Goal: Task Accomplishment & Management: Manage account settings

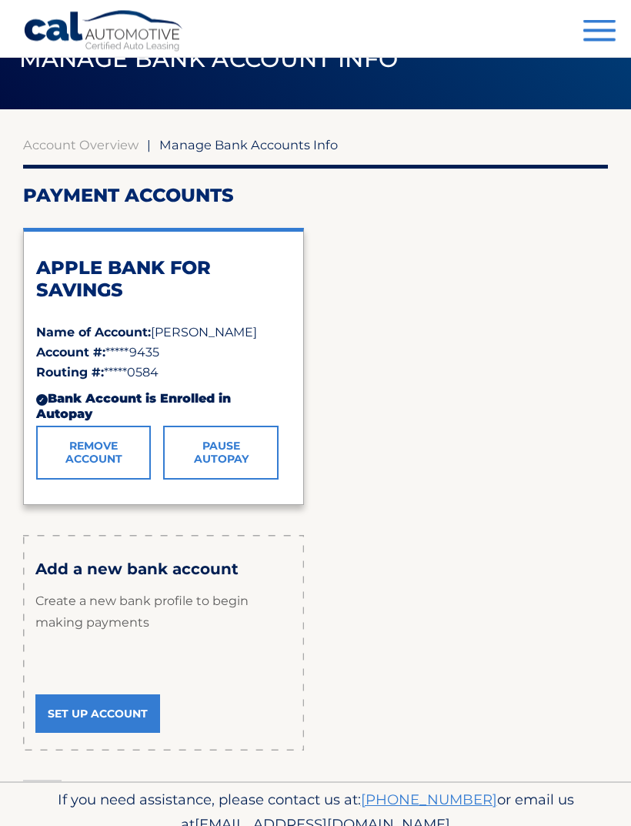
scroll to position [68, 0]
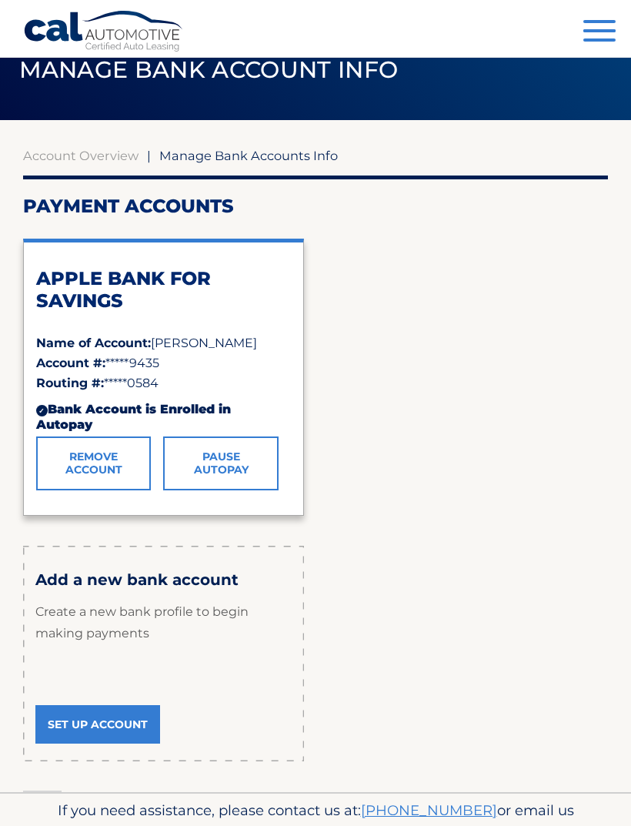
click at [55, 161] on link "Account Overview" at bounding box center [80, 155] width 115 height 15
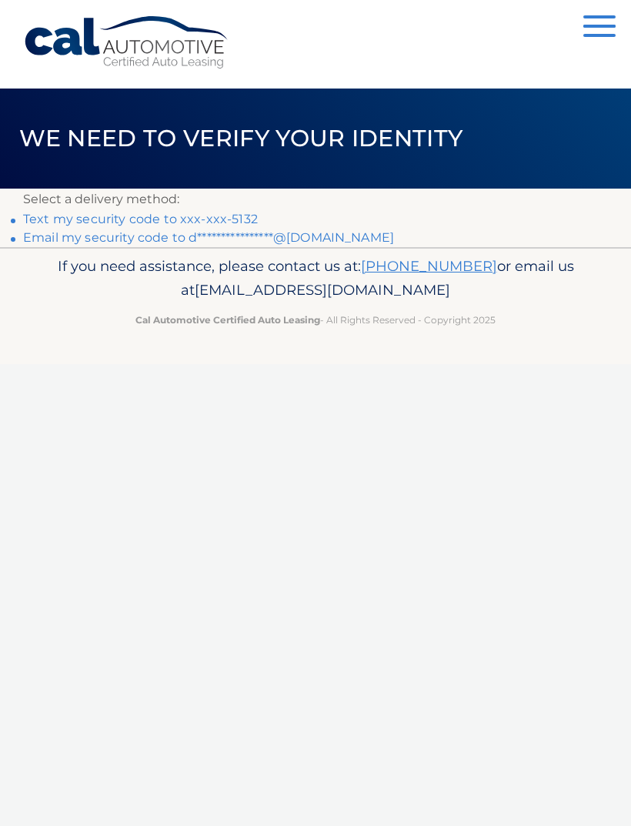
click at [37, 169] on header "We need to verify your identity" at bounding box center [315, 138] width 631 height 100
click at [76, 221] on link "Text my security code to xxx-xxx-5132" at bounding box center [140, 219] width 235 height 15
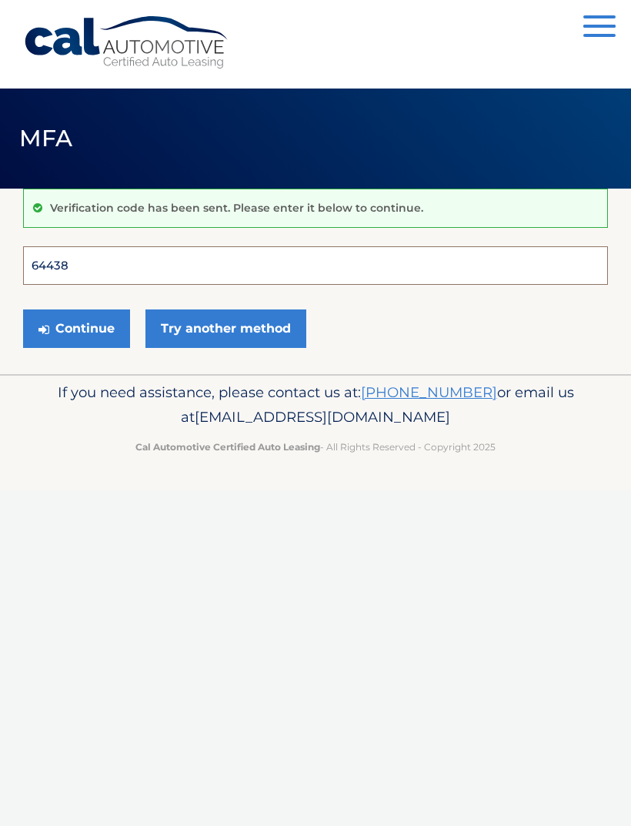
type input "644386"
click at [76, 328] on button "Continue" at bounding box center [76, 328] width 107 height 38
click at [80, 328] on button "Continue" at bounding box center [76, 328] width 107 height 38
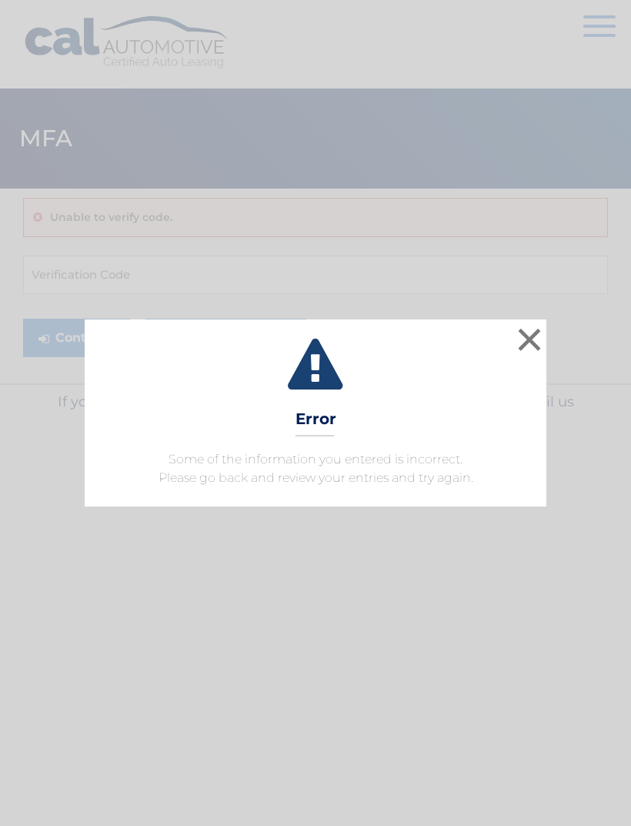
click at [528, 342] on button "×" at bounding box center [529, 339] width 31 height 31
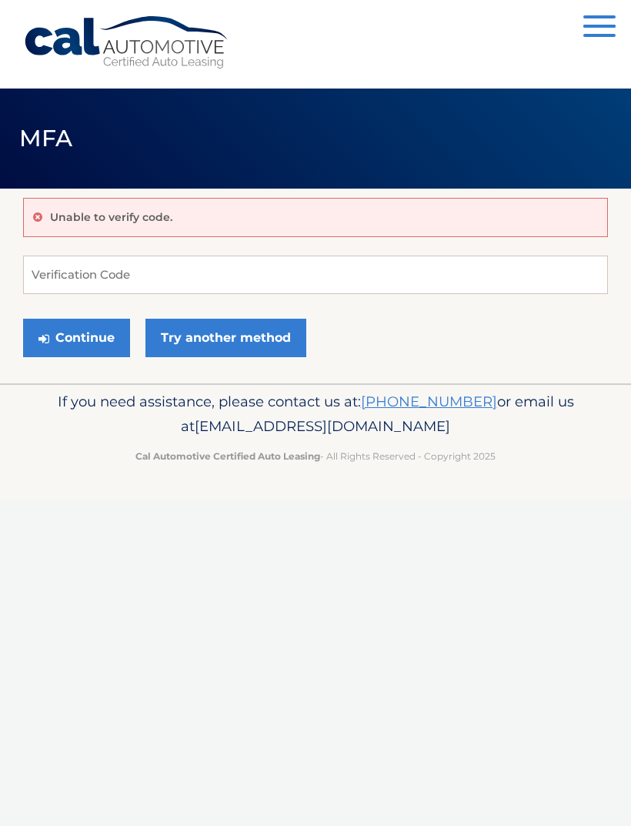
click at [65, 343] on button "Continue" at bounding box center [76, 338] width 107 height 38
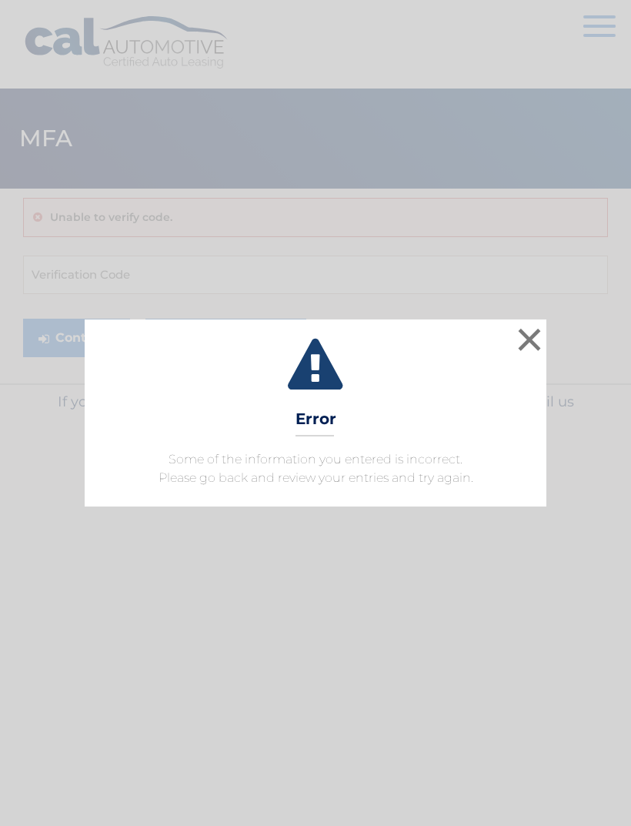
click at [521, 339] on button "×" at bounding box center [529, 339] width 31 height 31
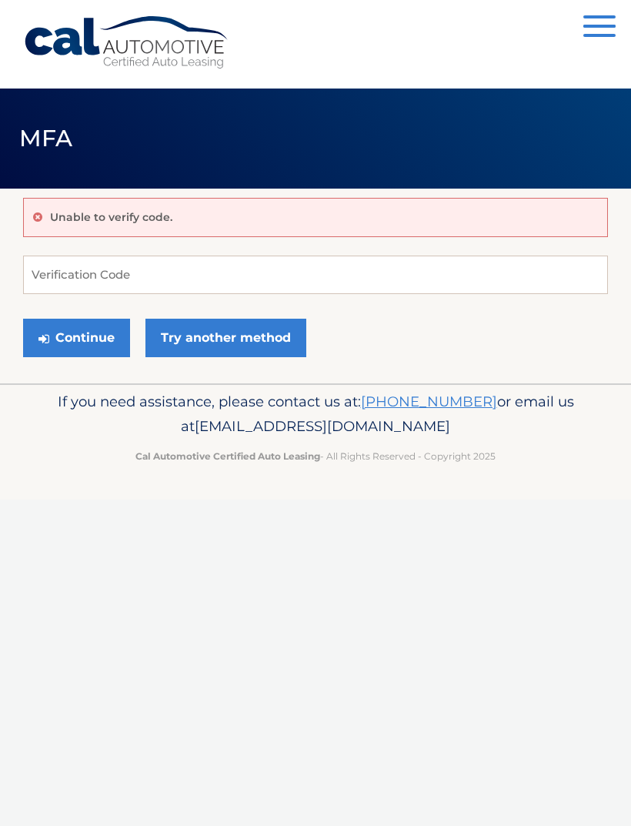
click at [53, 337] on button "Continue" at bounding box center [76, 338] width 107 height 38
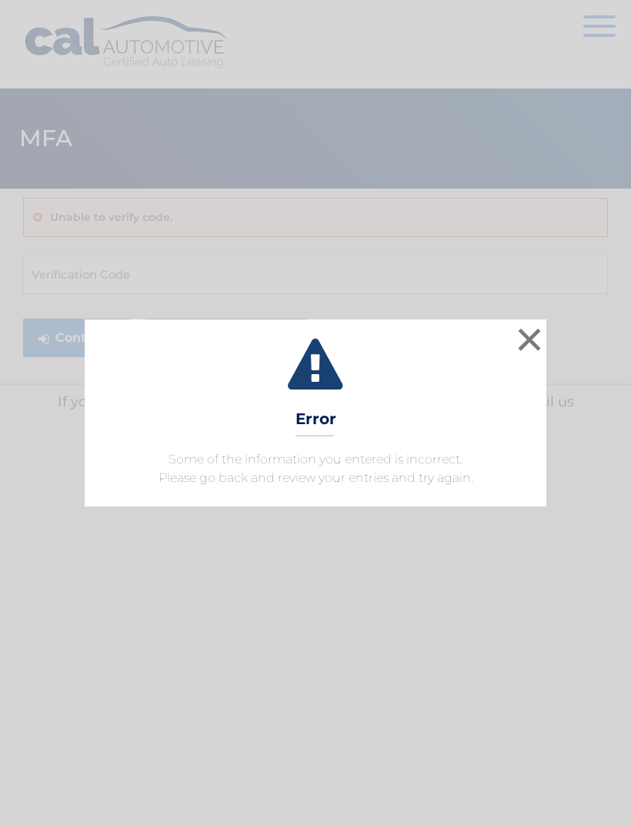
click at [524, 333] on button "×" at bounding box center [529, 339] width 31 height 31
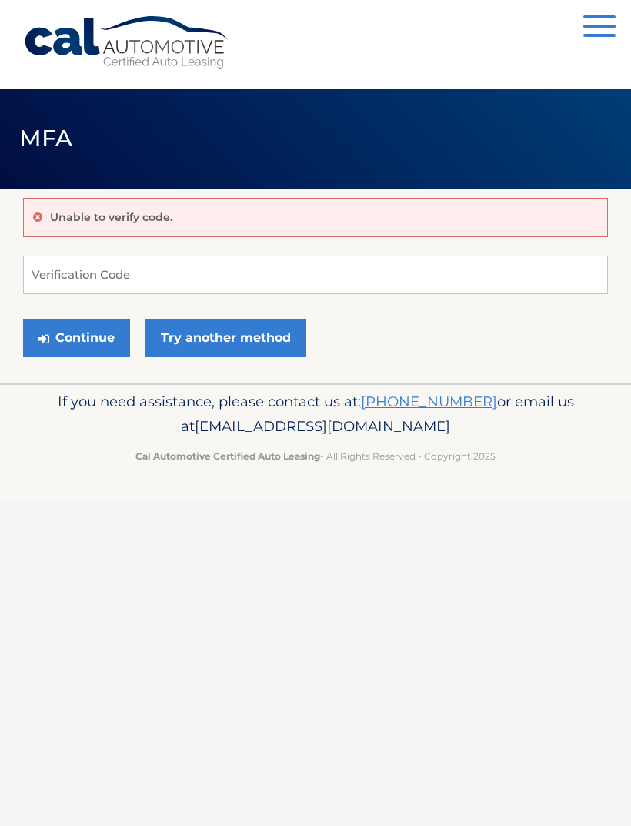
click at [596, 29] on button "Menu" at bounding box center [599, 27] width 32 height 25
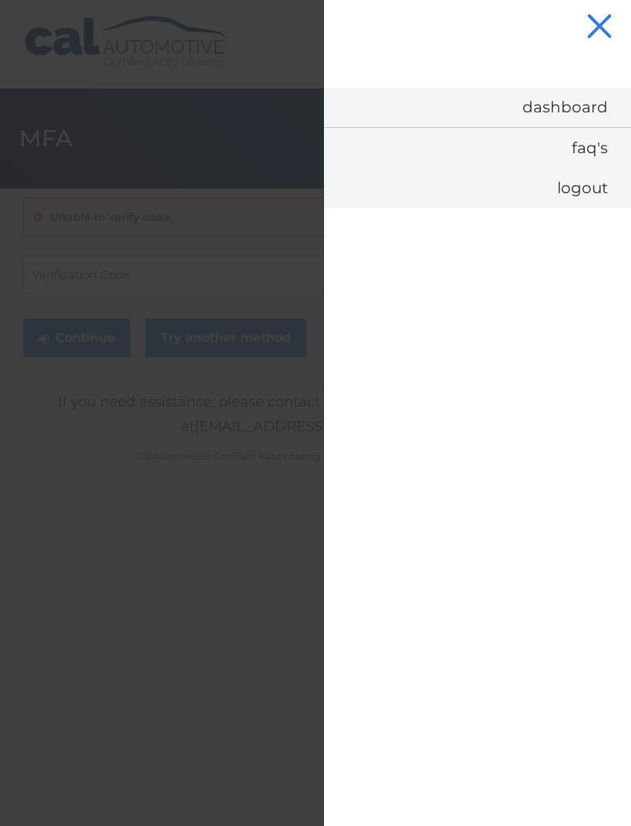
click at [594, 9] on nav "Menu Dashboard FAQ's Logout" at bounding box center [477, 413] width 308 height 826
click at [601, 18] on button "Menu" at bounding box center [599, 27] width 32 height 25
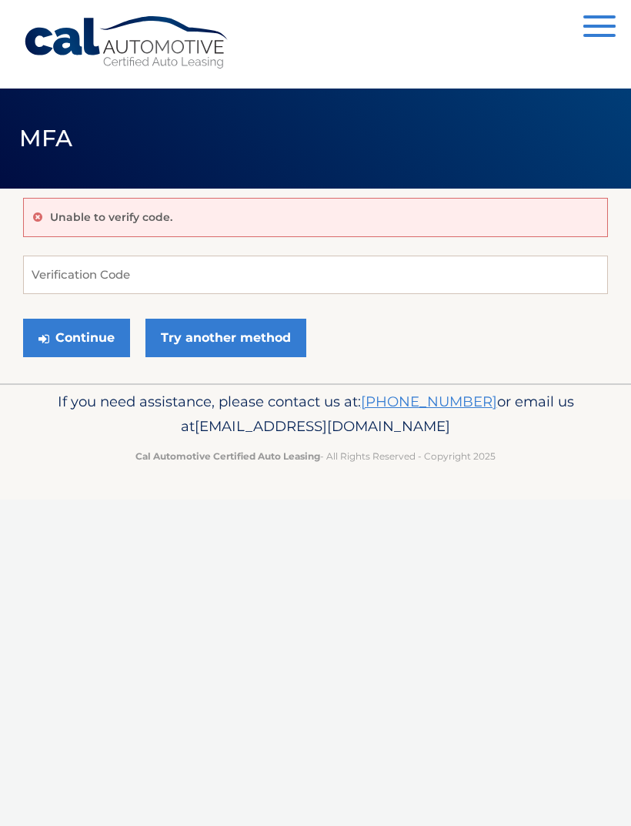
click at [183, 336] on link "Try another method" at bounding box center [225, 338] width 161 height 38
click at [76, 55] on link "Cal Automotive" at bounding box center [127, 42] width 208 height 55
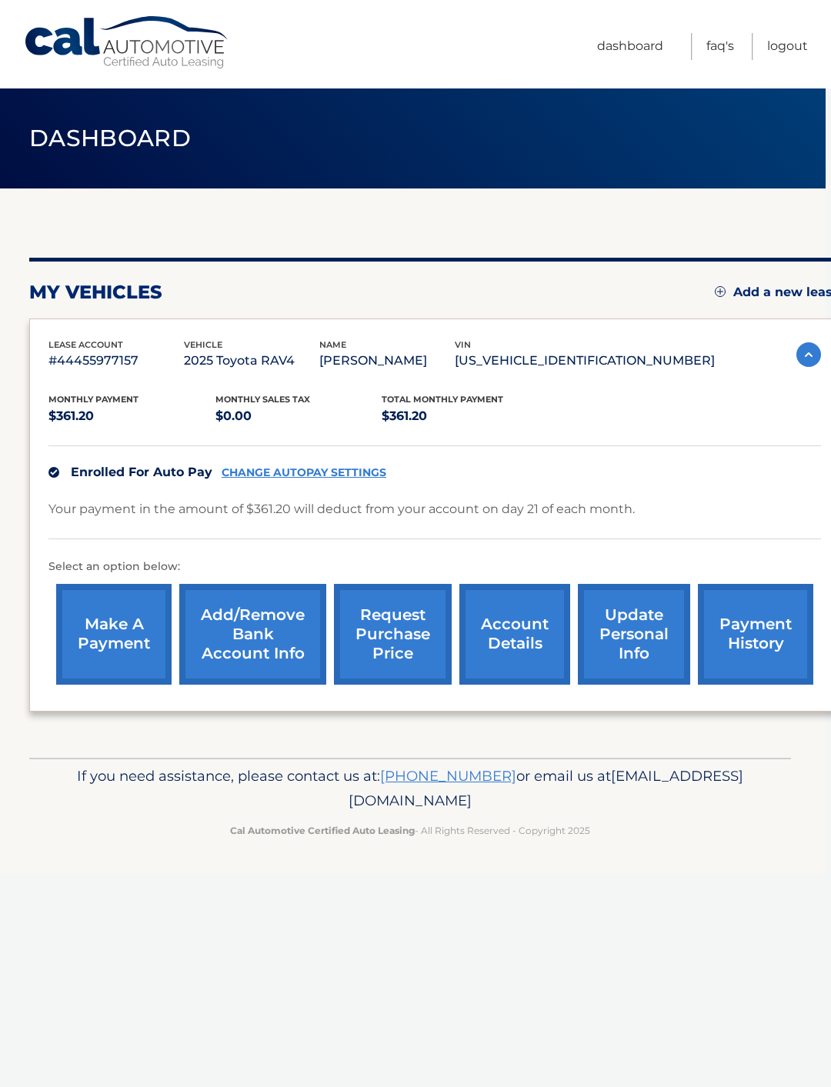
scroll to position [0, 4]
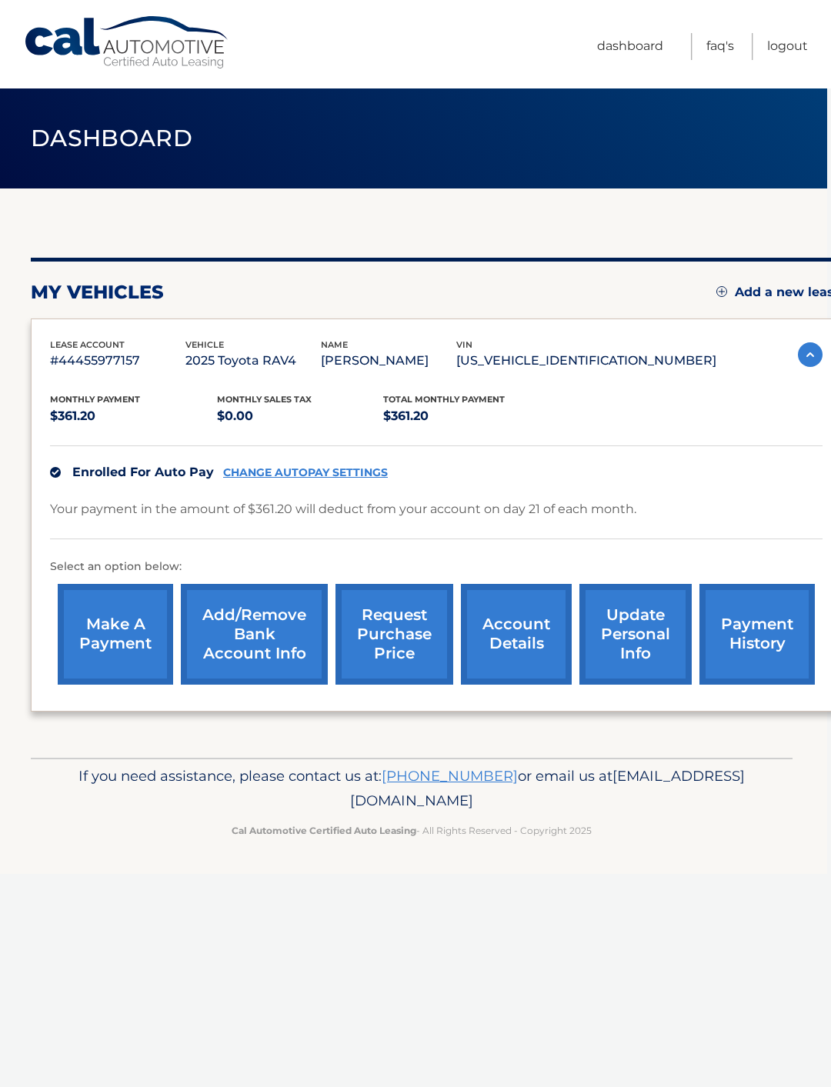
click at [630, 613] on link "payment history" at bounding box center [757, 634] width 115 height 101
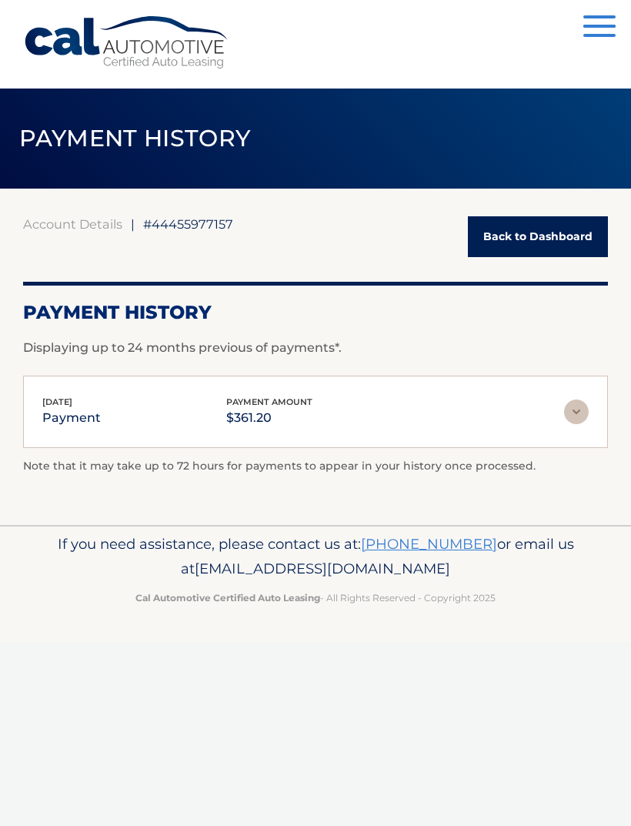
click at [576, 417] on img at bounding box center [576, 411] width 25 height 25
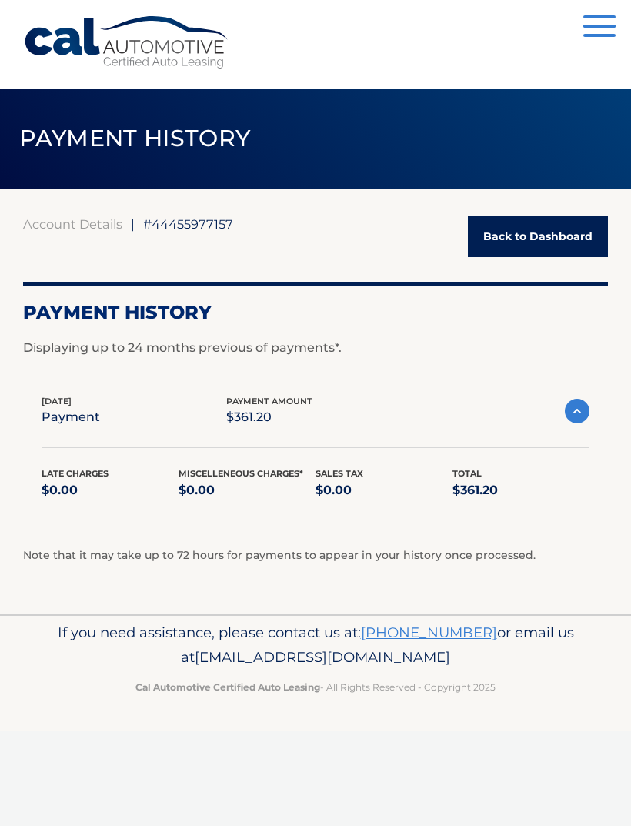
click at [602, 399] on div "[DATE] payment payment amount $361.20 Late Charges $0.00 Miscelleneous Charges*…" at bounding box center [315, 457] width 585 height 162
click at [565, 241] on link "Back to Dashboard" at bounding box center [538, 236] width 140 height 41
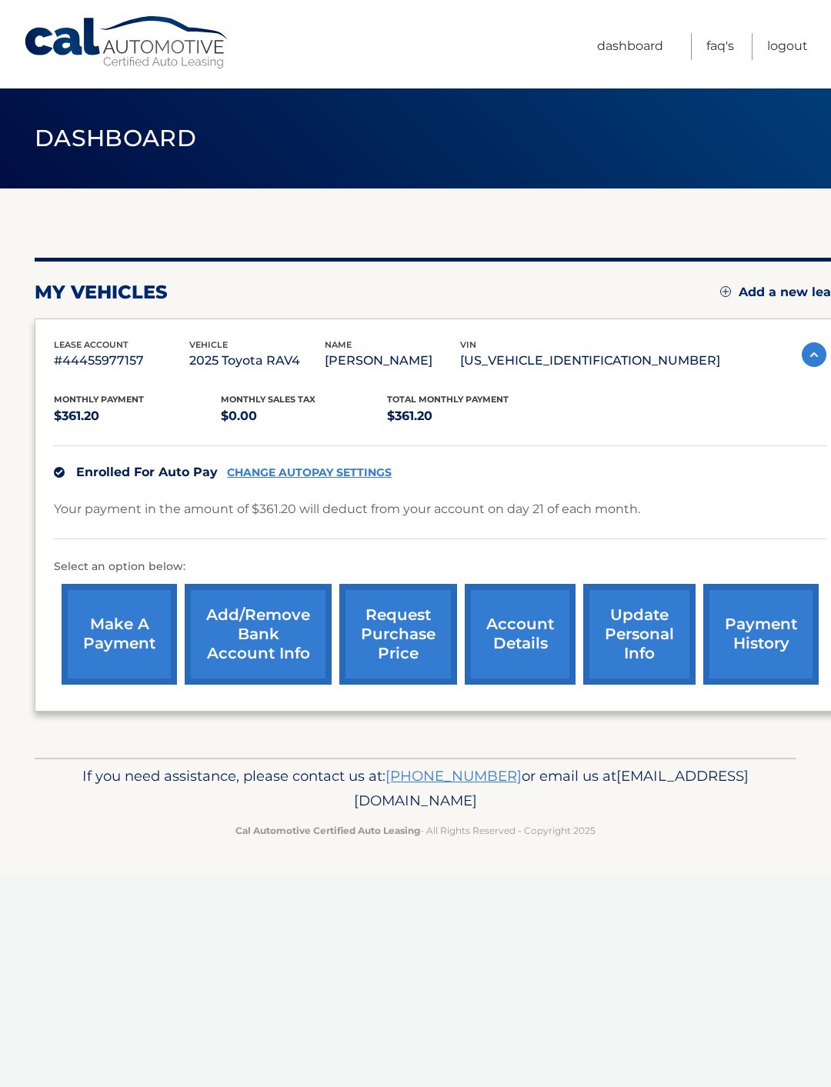
click at [95, 626] on link "make a payment" at bounding box center [119, 634] width 115 height 101
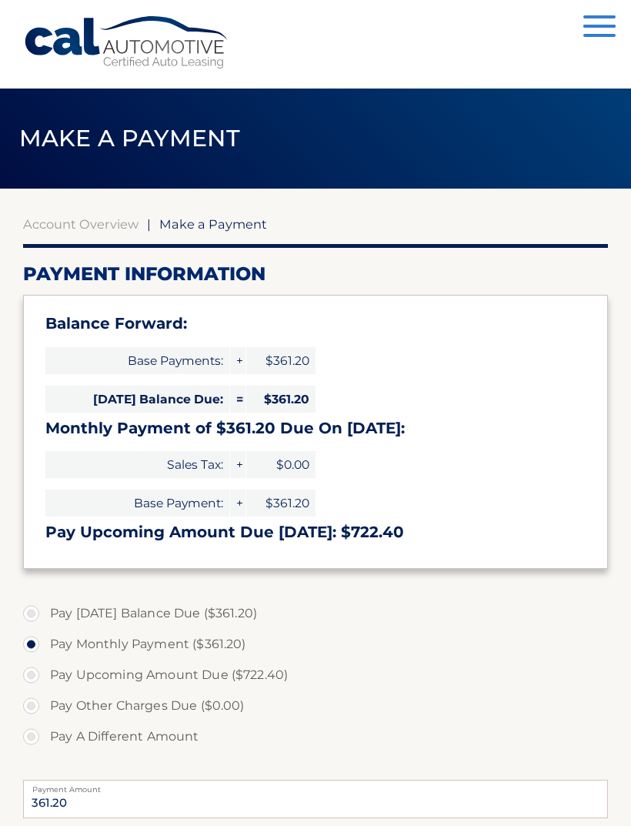
select select "NTA3ODIyZGUtYjEwZi00OWVlLTljMzAtNTQxMjIxMTYwMmZm"
click at [102, 145] on span "Make a Payment" at bounding box center [129, 138] width 221 height 28
